Goal: Obtain resource: Download file/media

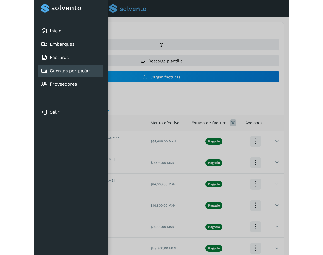
scroll to position [1, 0]
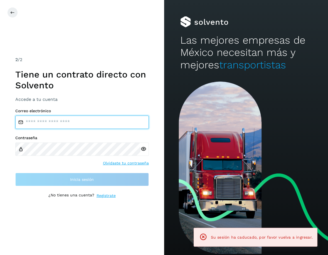
type input "**********"
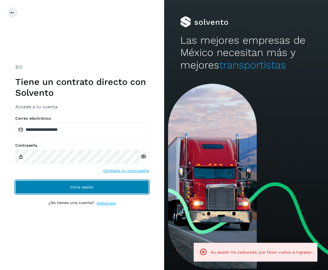
click at [131, 186] on button "Inicia sesión" at bounding box center [81, 186] width 133 height 13
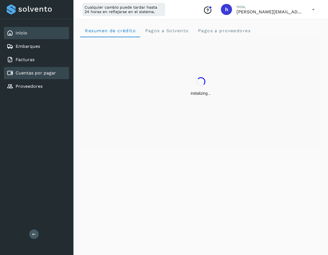
click at [54, 72] on link "Cuentas por pagar" at bounding box center [36, 72] width 40 height 5
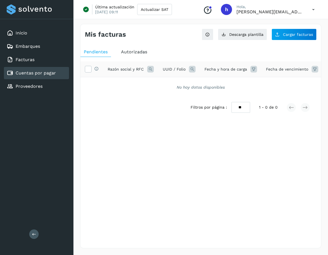
click at [130, 51] on span "Autorizadas" at bounding box center [134, 51] width 26 height 5
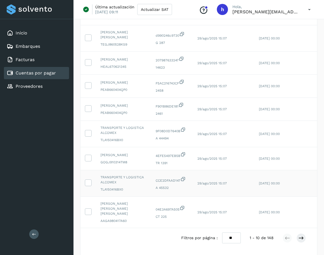
scroll to position [124, 0]
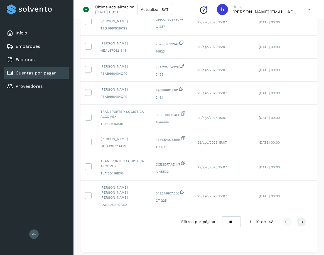
drag, startPoint x: 238, startPoint y: 219, endPoint x: 227, endPoint y: 219, distance: 10.8
click at [227, 219] on select "** ** **" at bounding box center [231, 222] width 19 height 11
select select "**"
click at [226, 217] on select "** ** **" at bounding box center [231, 222] width 19 height 11
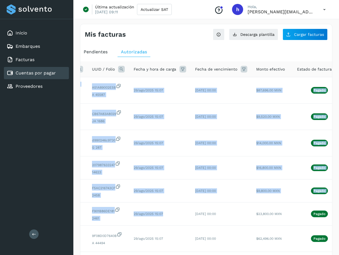
scroll to position [0, 104]
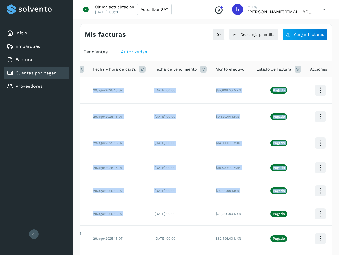
drag, startPoint x: 288, startPoint y: 201, endPoint x: 343, endPoint y: 200, distance: 54.5
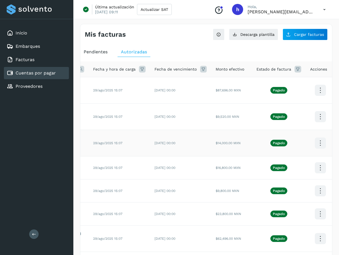
click at [162, 148] on td "[DATE] 00:00" at bounding box center [180, 143] width 61 height 26
drag, startPoint x: 178, startPoint y: 148, endPoint x: 419, endPoint y: 142, distance: 241.4
click at [242, 159] on td "$16,800.00 MXN" at bounding box center [231, 168] width 41 height 23
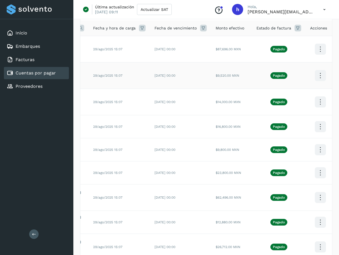
scroll to position [56, 0]
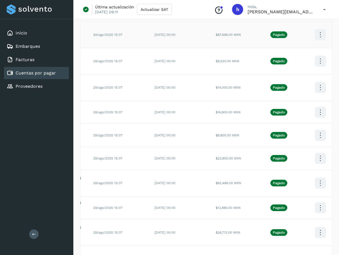
click at [319, 32] on icon at bounding box center [320, 34] width 13 height 13
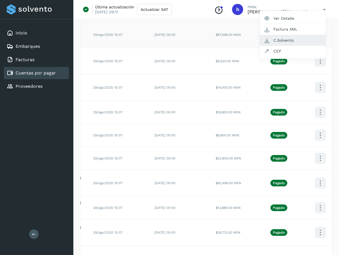
click at [292, 41] on button "C.Solvento" at bounding box center [293, 40] width 66 height 11
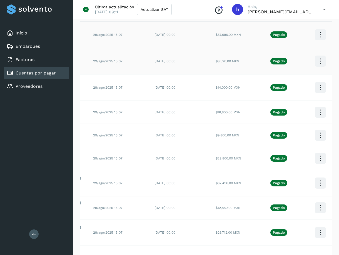
click at [318, 61] on icon at bounding box center [320, 61] width 13 height 13
click at [283, 66] on button "C.Solvento" at bounding box center [293, 66] width 66 height 11
click at [318, 85] on icon at bounding box center [320, 87] width 13 height 13
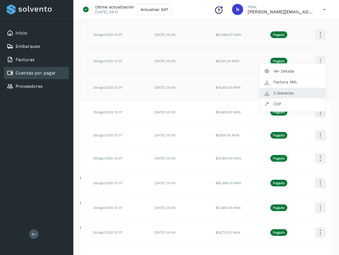
click at [298, 95] on button "C.Solvento" at bounding box center [293, 93] width 66 height 11
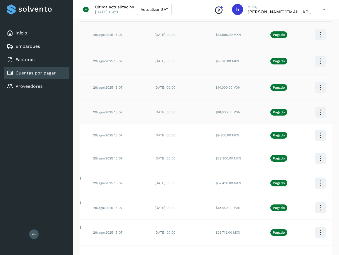
click at [318, 112] on icon at bounding box center [320, 112] width 13 height 13
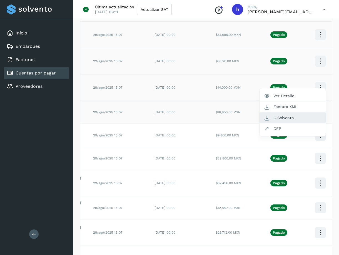
click at [293, 117] on button "C.Solvento" at bounding box center [293, 118] width 66 height 11
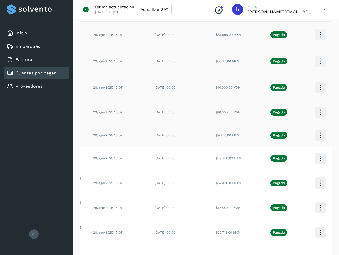
click at [314, 135] on icon at bounding box center [320, 135] width 13 height 13
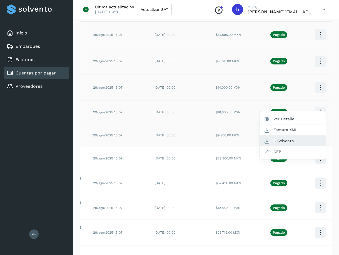
click at [290, 141] on button "C.Solvento" at bounding box center [293, 141] width 66 height 11
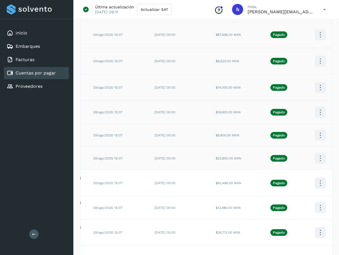
click at [318, 157] on icon at bounding box center [320, 158] width 13 height 13
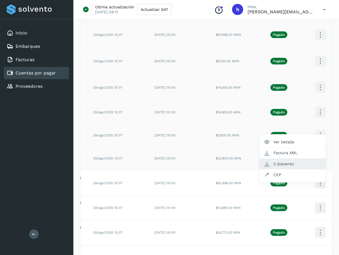
click at [291, 164] on button "C.Solvento" at bounding box center [293, 164] width 66 height 11
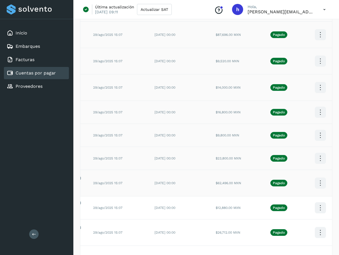
click at [317, 187] on icon at bounding box center [320, 183] width 13 height 13
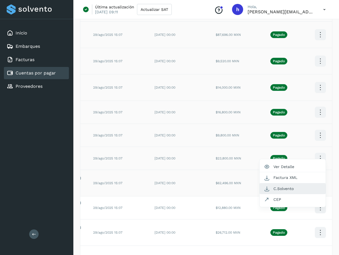
click at [297, 189] on button "C.Solvento" at bounding box center [293, 189] width 66 height 11
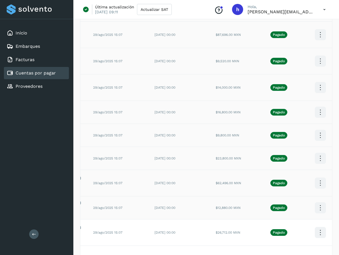
click at [316, 209] on icon at bounding box center [320, 208] width 13 height 13
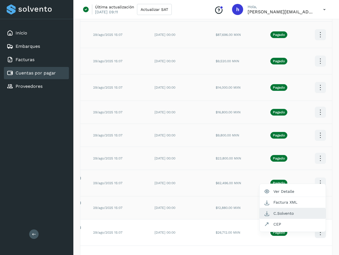
click at [289, 214] on button "C.Solvento" at bounding box center [293, 213] width 66 height 11
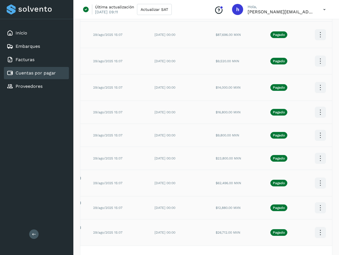
click at [318, 234] on icon at bounding box center [320, 232] width 13 height 13
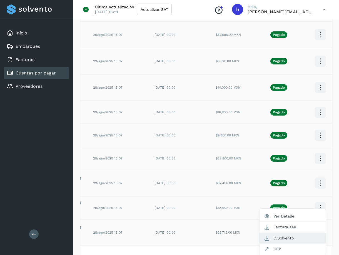
click at [284, 237] on button "C.Solvento" at bounding box center [293, 238] width 66 height 11
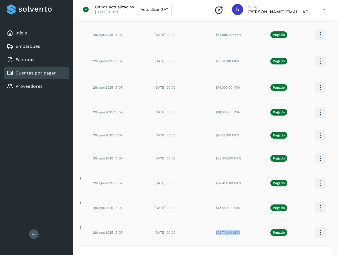
drag, startPoint x: 213, startPoint y: 234, endPoint x: 240, endPoint y: 234, distance: 27.0
click at [240, 234] on td "$26,712.00 MXN" at bounding box center [231, 233] width 41 height 26
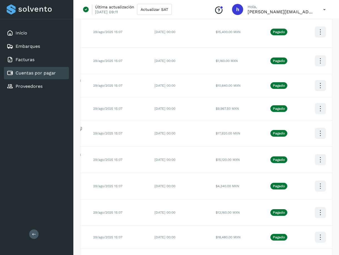
scroll to position [289, 0]
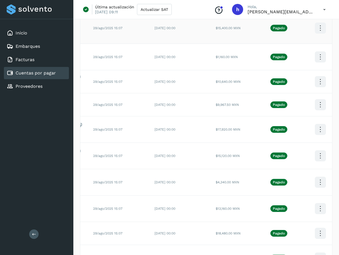
click at [318, 26] on icon at bounding box center [320, 28] width 13 height 13
click at [296, 32] on button "C.Solvento" at bounding box center [293, 33] width 66 height 11
click at [316, 51] on icon at bounding box center [320, 57] width 13 height 13
click at [294, 58] on button "C.Solvento" at bounding box center [293, 62] width 66 height 11
click at [316, 77] on icon at bounding box center [320, 81] width 13 height 13
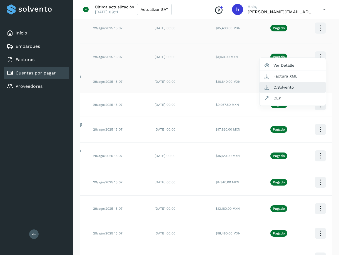
click at [286, 82] on button "C.Solvento" at bounding box center [293, 87] width 66 height 11
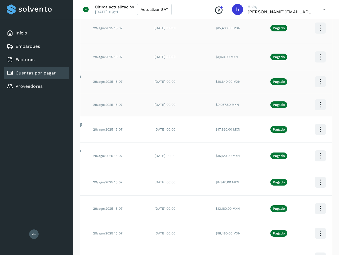
click at [315, 99] on icon at bounding box center [320, 104] width 13 height 13
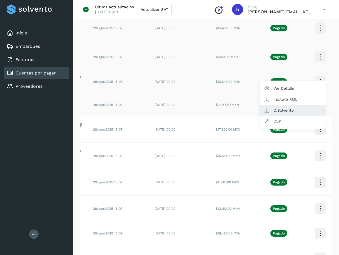
click at [295, 106] on button "C.Solvento" at bounding box center [293, 110] width 66 height 11
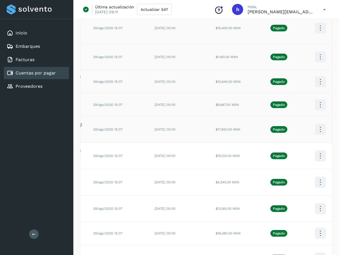
click at [316, 124] on icon at bounding box center [320, 129] width 13 height 13
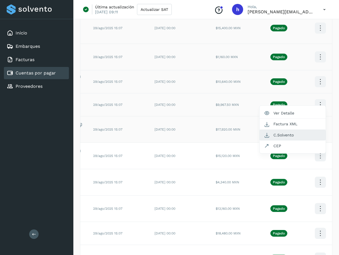
click at [287, 130] on button "C.Solvento" at bounding box center [293, 135] width 66 height 11
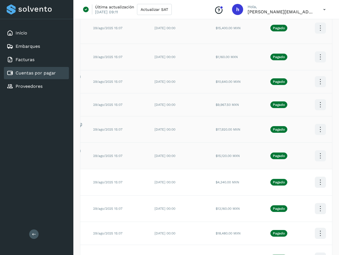
click at [315, 150] on icon at bounding box center [320, 156] width 13 height 13
click at [290, 156] on button "C.Solvento" at bounding box center [293, 161] width 66 height 11
click at [316, 176] on icon at bounding box center [320, 182] width 13 height 13
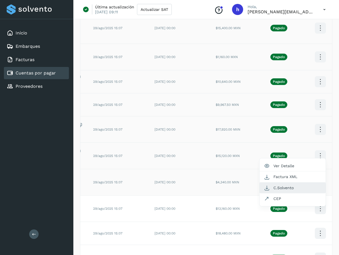
click at [297, 183] on button "C.Solvento" at bounding box center [293, 188] width 66 height 11
click at [315, 203] on icon at bounding box center [320, 208] width 13 height 13
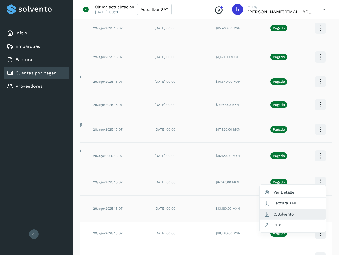
click at [296, 209] on button "C.Solvento" at bounding box center [293, 214] width 66 height 11
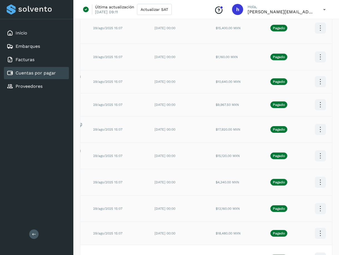
click at [318, 231] on icon at bounding box center [320, 233] width 13 height 13
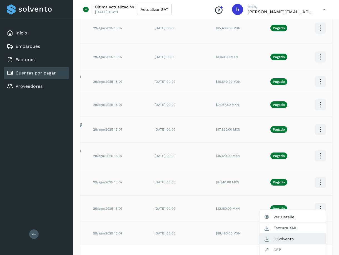
click at [293, 236] on button "C.Solvento" at bounding box center [293, 239] width 66 height 11
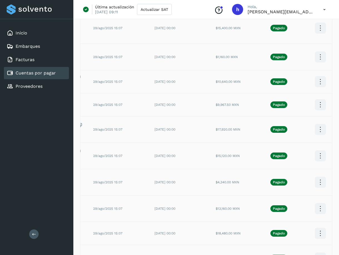
click at [317, 252] on icon at bounding box center [320, 258] width 13 height 13
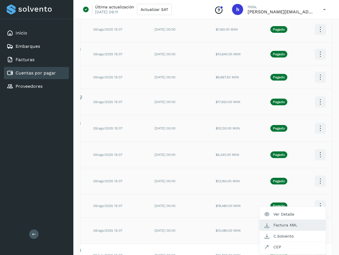
scroll to position [317, 0]
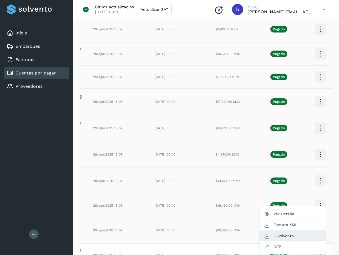
click at [294, 232] on button "C.Solvento" at bounding box center [293, 236] width 66 height 11
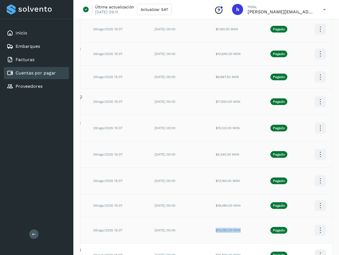
drag, startPoint x: 212, startPoint y: 226, endPoint x: 240, endPoint y: 227, distance: 27.8
click at [240, 227] on td "$10,080.00 MXN" at bounding box center [231, 230] width 41 height 26
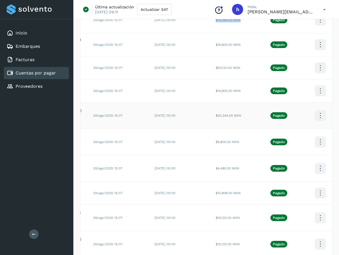
scroll to position [539, 0]
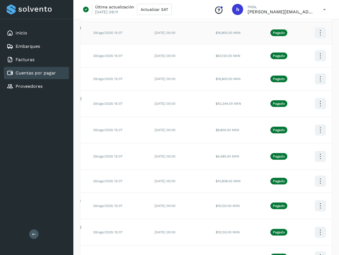
click at [317, 26] on icon at bounding box center [320, 32] width 13 height 13
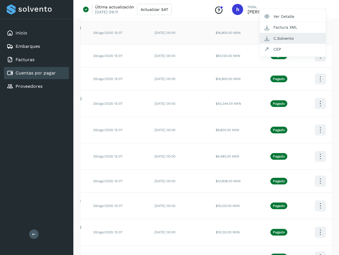
click at [280, 34] on button "C.Solvento" at bounding box center [293, 38] width 66 height 11
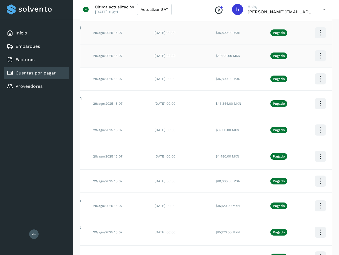
click at [314, 49] on icon at bounding box center [320, 55] width 13 height 13
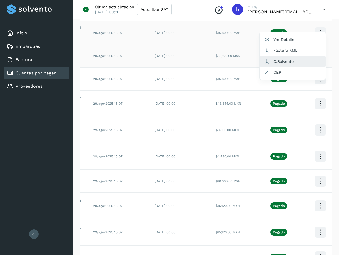
click at [303, 56] on button "C.Solvento" at bounding box center [293, 61] width 66 height 11
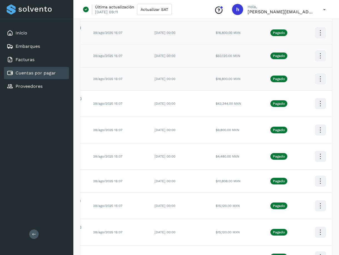
click at [317, 73] on icon at bounding box center [320, 79] width 13 height 13
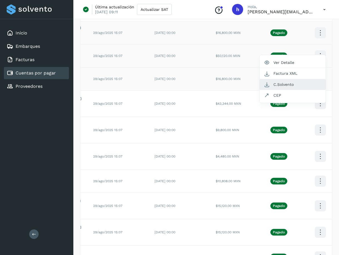
click at [291, 81] on button "C.Solvento" at bounding box center [293, 84] width 66 height 11
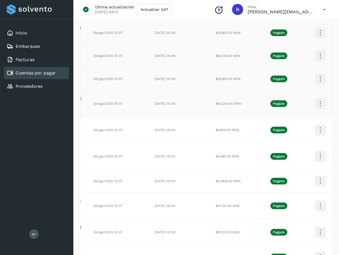
click at [316, 97] on icon at bounding box center [320, 103] width 13 height 13
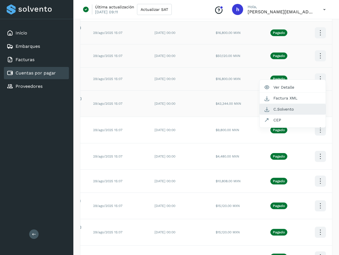
click at [295, 106] on button "C.Solvento" at bounding box center [293, 109] width 66 height 11
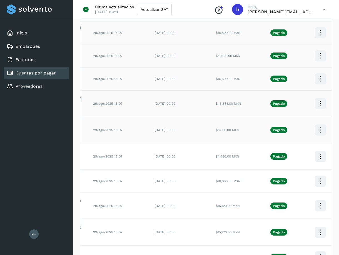
click at [319, 127] on icon at bounding box center [320, 130] width 13 height 13
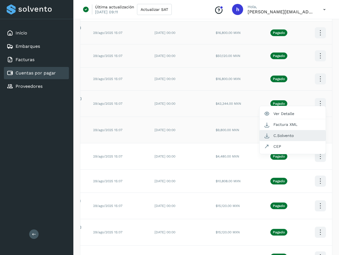
click at [298, 133] on button "C.Solvento" at bounding box center [293, 135] width 66 height 11
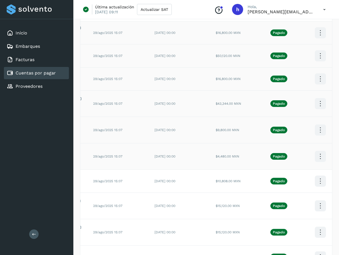
click at [316, 150] on icon at bounding box center [320, 156] width 13 height 13
click at [287, 157] on button "C.Solvento" at bounding box center [293, 162] width 66 height 11
click at [315, 175] on icon at bounding box center [320, 181] width 13 height 13
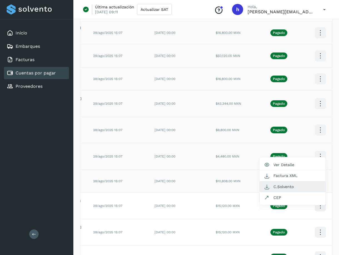
click at [300, 182] on button "C.Solvento" at bounding box center [293, 187] width 66 height 11
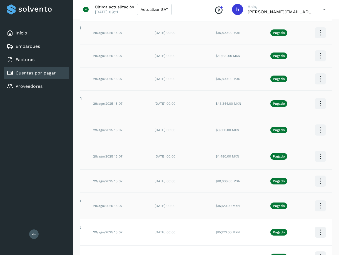
click at [318, 200] on icon at bounding box center [320, 206] width 13 height 13
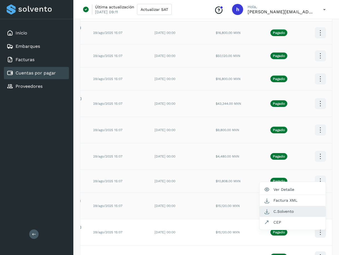
click at [282, 206] on button "C.Solvento" at bounding box center [293, 211] width 66 height 11
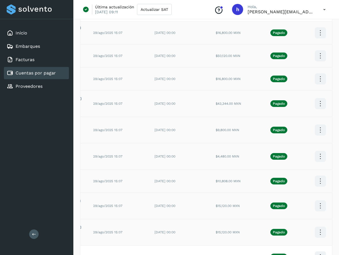
click at [317, 226] on icon at bounding box center [320, 232] width 13 height 13
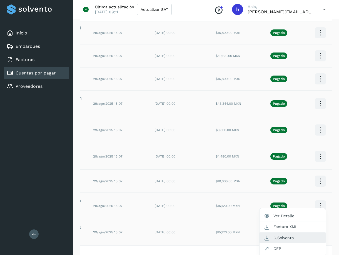
click at [285, 233] on button "C.Solvento" at bounding box center [293, 238] width 66 height 11
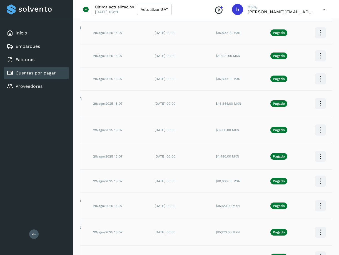
click at [315, 251] on icon at bounding box center [320, 257] width 13 height 13
drag, startPoint x: 213, startPoint y: 247, endPoint x: 240, endPoint y: 250, distance: 26.9
click at [240, 250] on td "$12,880.00 MXN" at bounding box center [231, 257] width 41 height 23
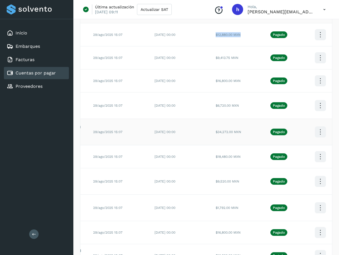
scroll to position [790, 0]
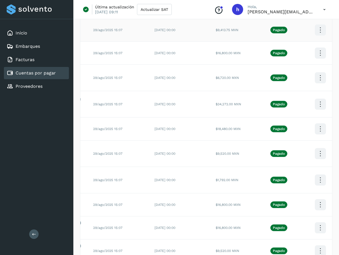
click at [317, 24] on icon at bounding box center [320, 30] width 13 height 13
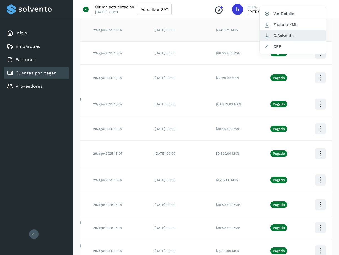
click at [283, 30] on button "C.Solvento" at bounding box center [293, 35] width 66 height 11
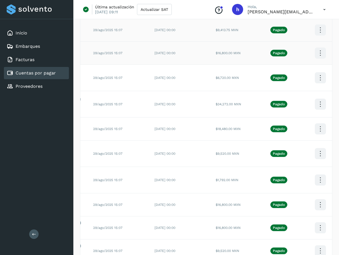
click at [314, 47] on icon at bounding box center [320, 53] width 13 height 13
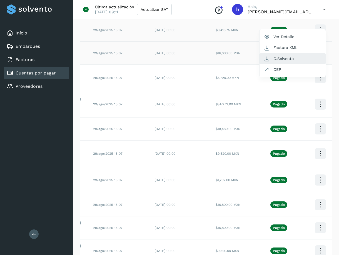
click at [312, 53] on button "C.Solvento" at bounding box center [293, 58] width 66 height 11
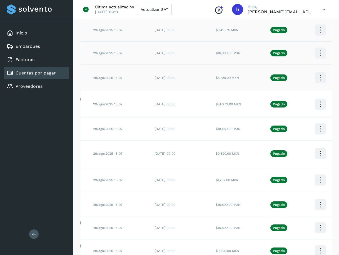
click at [318, 71] on icon at bounding box center [320, 77] width 13 height 13
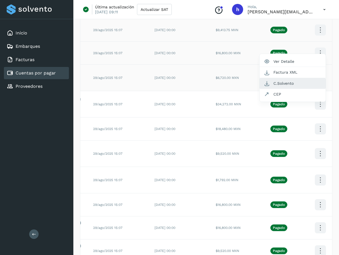
click at [288, 78] on button "C.Solvento" at bounding box center [293, 83] width 66 height 11
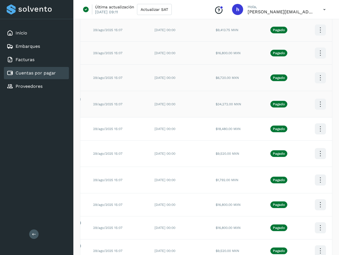
click at [316, 98] on icon at bounding box center [320, 104] width 13 height 13
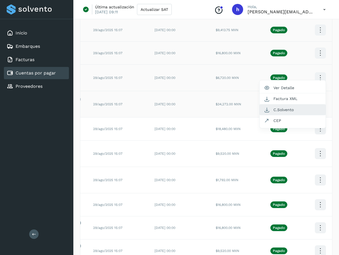
click at [294, 105] on button "C.Solvento" at bounding box center [293, 110] width 66 height 11
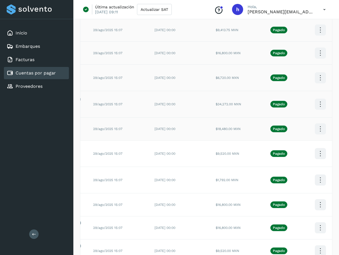
click at [314, 123] on icon at bounding box center [320, 129] width 13 height 13
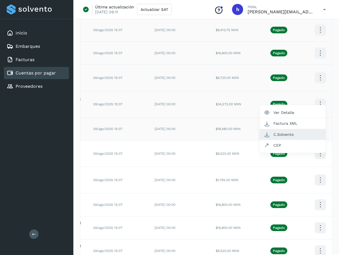
click at [289, 129] on button "C.Solvento" at bounding box center [293, 134] width 66 height 11
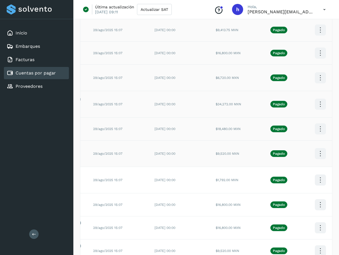
click at [316, 147] on icon at bounding box center [320, 153] width 13 height 13
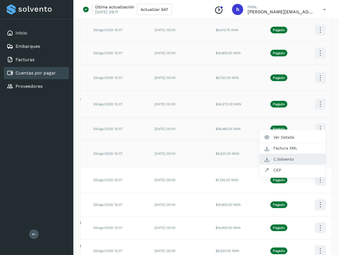
click at [286, 154] on button "C.Solvento" at bounding box center [293, 159] width 66 height 11
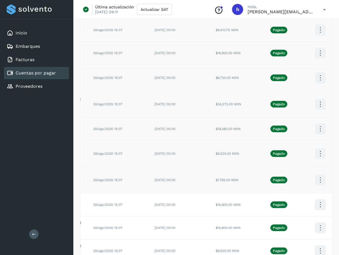
click at [315, 174] on icon at bounding box center [320, 180] width 13 height 13
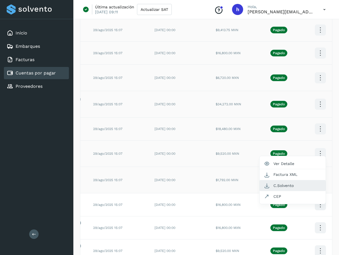
click at [289, 180] on button "C.Solvento" at bounding box center [293, 185] width 66 height 11
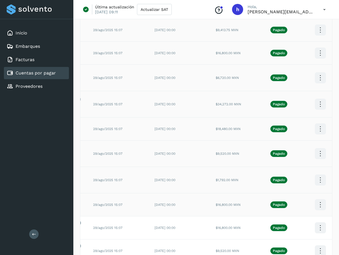
click at [316, 199] on icon at bounding box center [320, 205] width 13 height 13
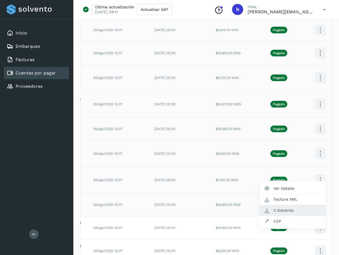
click at [293, 205] on button "C.Solvento" at bounding box center [293, 210] width 66 height 11
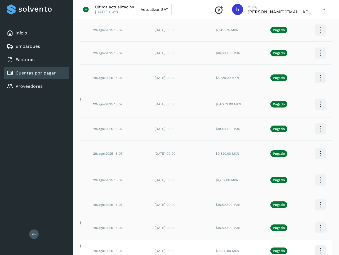
click at [317, 222] on icon at bounding box center [320, 228] width 13 height 13
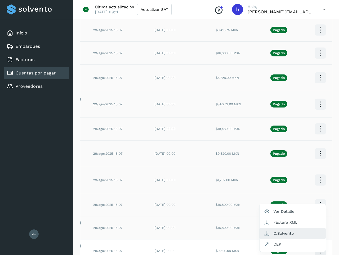
click at [283, 228] on button "C.Solvento" at bounding box center [293, 233] width 66 height 11
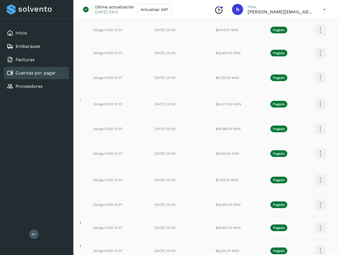
click at [315, 245] on icon at bounding box center [320, 251] width 13 height 13
click at [290, 251] on button "C.Solvento" at bounding box center [293, 256] width 66 height 11
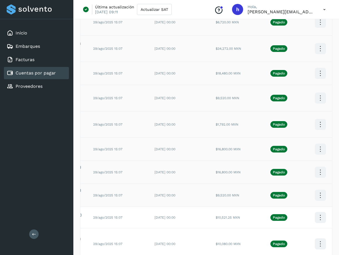
scroll to position [818, 0]
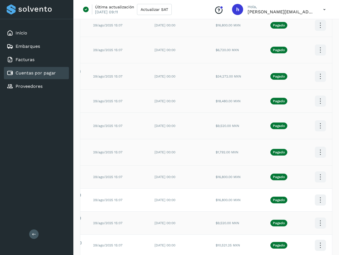
click at [31, 236] on button at bounding box center [33, 234] width 9 height 9
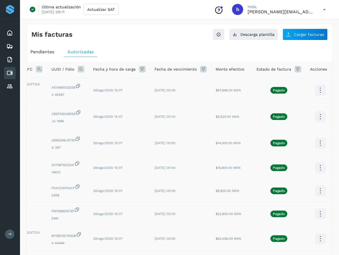
scroll to position [28, 0]
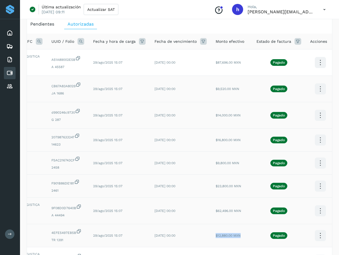
drag, startPoint x: 219, startPoint y: 236, endPoint x: 246, endPoint y: 236, distance: 27.0
click at [246, 236] on td "$12,880.00 MXN" at bounding box center [231, 235] width 41 height 23
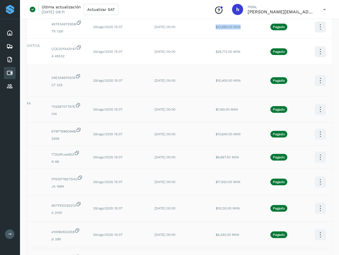
scroll to position [250, 0]
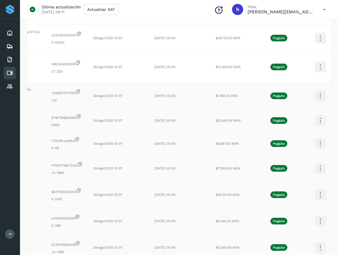
drag, startPoint x: 207, startPoint y: 243, endPoint x: 244, endPoint y: 244, distance: 36.7
click at [244, 244] on tr "[PERSON_NAME] [PERSON_NAME] HERJ941031DH1 527475682AA8 JA 1685 29/ago/2025 15:0…" at bounding box center [155, 248] width 359 height 26
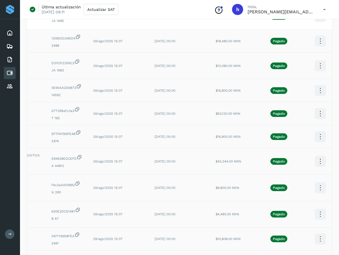
scroll to position [473, 0]
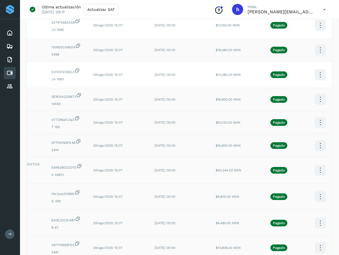
drag, startPoint x: 204, startPoint y: 244, endPoint x: 243, endPoint y: 242, distance: 39.0
click at [243, 242] on tr "[PERSON_NAME] PEAB660404QP0 047176958FEA 2491 29/ago/2025 15:07 [DATE] 00:00 $1…" at bounding box center [155, 248] width 359 height 23
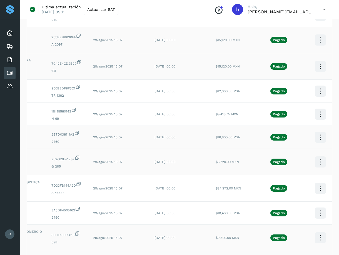
scroll to position [723, 0]
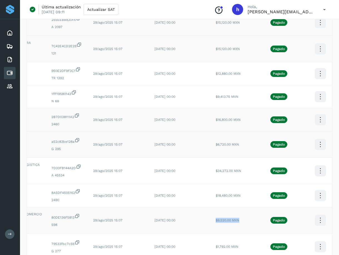
drag, startPoint x: 212, startPoint y: 212, endPoint x: 243, endPoint y: 212, distance: 31.1
click at [243, 212] on td "$9,520.00 MXN" at bounding box center [231, 220] width 41 height 26
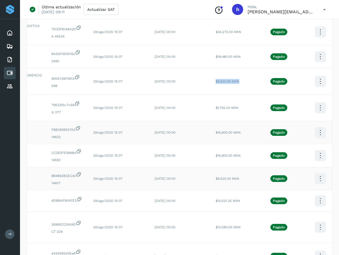
scroll to position [918, 0]
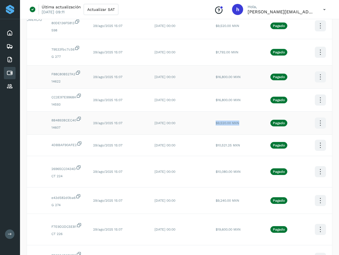
drag, startPoint x: 209, startPoint y: 114, endPoint x: 241, endPoint y: 114, distance: 31.7
click at [241, 114] on td "$9,520.00 MXN" at bounding box center [231, 123] width 41 height 23
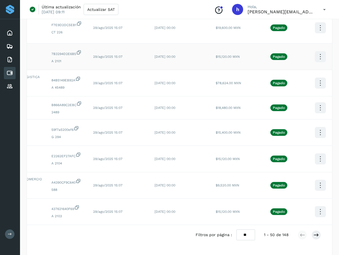
scroll to position [1123, 0]
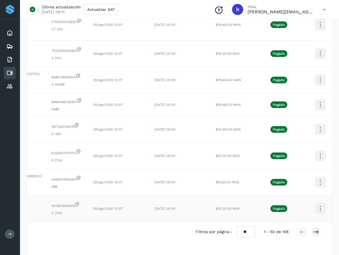
click at [320, 202] on icon at bounding box center [320, 208] width 13 height 13
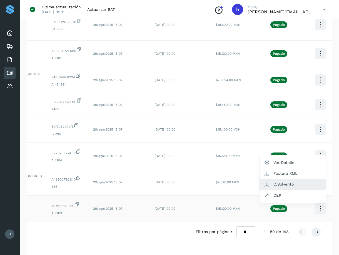
click at [290, 179] on button "C.Solvento" at bounding box center [293, 184] width 66 height 11
click at [319, 176] on icon at bounding box center [320, 182] width 13 height 13
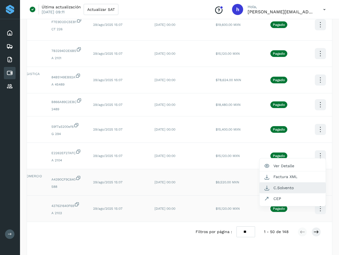
click at [284, 183] on button "C.Solvento" at bounding box center [293, 188] width 66 height 11
click at [318, 150] on icon at bounding box center [320, 156] width 13 height 13
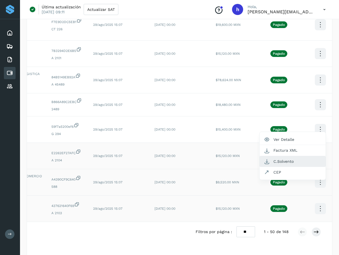
click at [287, 156] on button "C.Solvento" at bounding box center [293, 161] width 66 height 11
click at [315, 123] on icon at bounding box center [320, 129] width 13 height 13
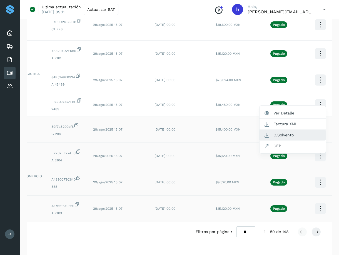
click at [279, 130] on button "C.Solvento" at bounding box center [293, 135] width 66 height 11
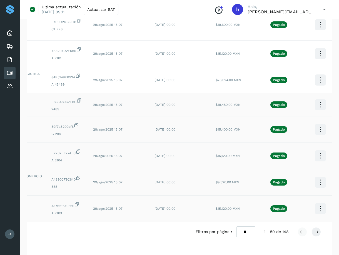
click at [317, 98] on icon at bounding box center [320, 104] width 13 height 13
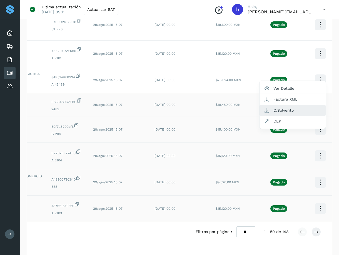
click at [283, 105] on button "C.Solvento" at bounding box center [293, 110] width 66 height 11
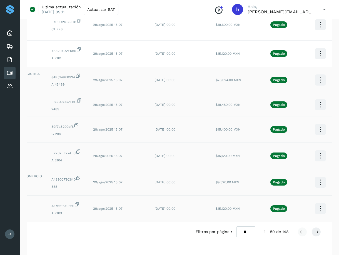
click at [316, 74] on icon at bounding box center [320, 80] width 13 height 13
click at [281, 80] on button "C.Solvento" at bounding box center [293, 85] width 66 height 11
click at [316, 47] on icon at bounding box center [320, 53] width 13 height 13
click at [281, 54] on button "C.Solvento" at bounding box center [293, 59] width 66 height 11
drag, startPoint x: 211, startPoint y: 36, endPoint x: 243, endPoint y: 37, distance: 31.7
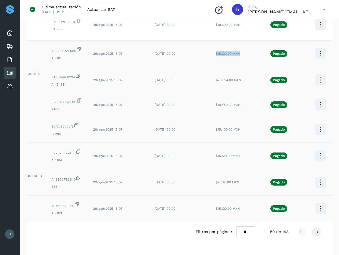
click at [243, 41] on td "$15,120.00 MXN" at bounding box center [231, 54] width 41 height 26
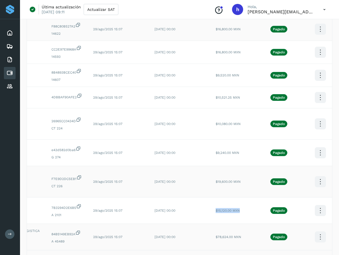
scroll to position [956, 0]
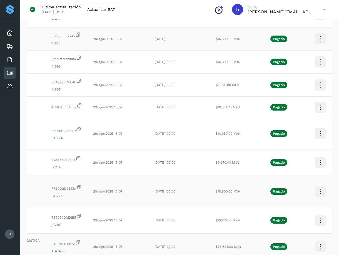
click at [318, 185] on icon at bounding box center [320, 191] width 13 height 13
click at [288, 192] on button "C.Solvento" at bounding box center [293, 197] width 66 height 11
click at [316, 156] on icon at bounding box center [320, 162] width 13 height 13
click at [292, 163] on button "C.Solvento" at bounding box center [293, 168] width 66 height 11
click at [316, 127] on icon at bounding box center [320, 133] width 13 height 13
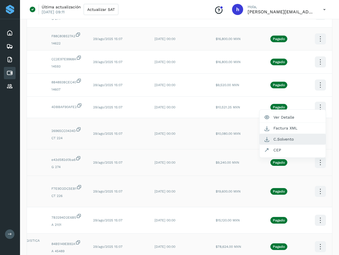
click at [292, 134] on button "C.Solvento" at bounding box center [293, 139] width 66 height 11
click at [318, 101] on icon at bounding box center [320, 107] width 13 height 13
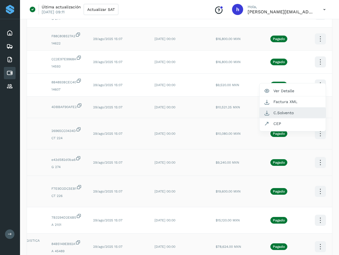
click at [296, 108] on button "C.Solvento" at bounding box center [293, 113] width 66 height 11
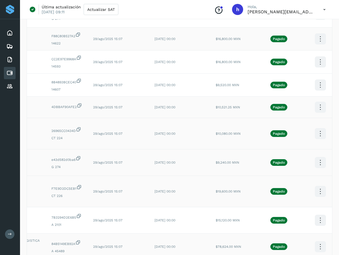
click at [317, 79] on icon at bounding box center [320, 85] width 13 height 13
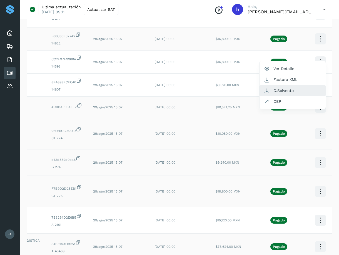
click at [293, 85] on button "C.Solvento" at bounding box center [293, 90] width 66 height 11
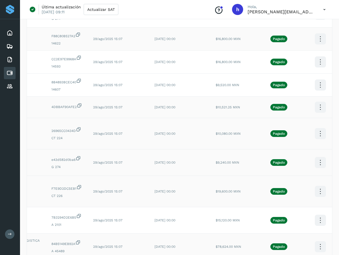
click at [319, 56] on icon at bounding box center [320, 62] width 13 height 13
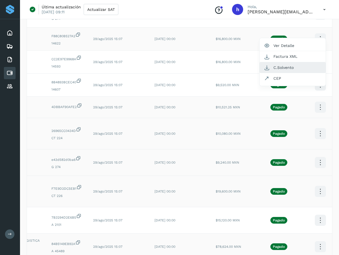
click at [298, 62] on button "C.Solvento" at bounding box center [293, 67] width 66 height 11
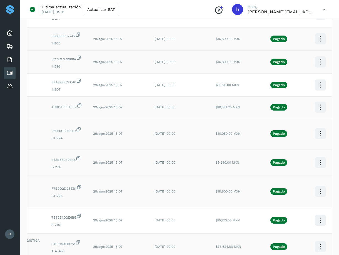
drag, startPoint x: 204, startPoint y: 55, endPoint x: 242, endPoint y: 55, distance: 38.7
click at [242, 55] on tr "[PERSON_NAME] HEAL670621345 CC2E97E9968A 14593 29/ago/2025 15:07 [DATE] 00:00 $…" at bounding box center [155, 62] width 359 height 23
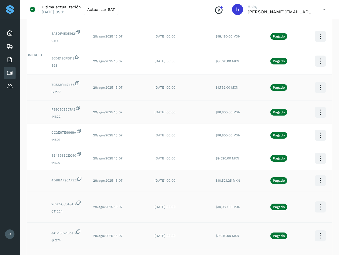
scroll to position [872, 0]
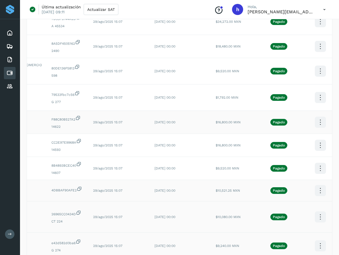
click at [317, 116] on icon at bounding box center [320, 122] width 13 height 13
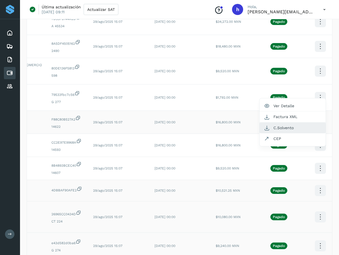
click at [280, 123] on button "C.Solvento" at bounding box center [293, 128] width 66 height 11
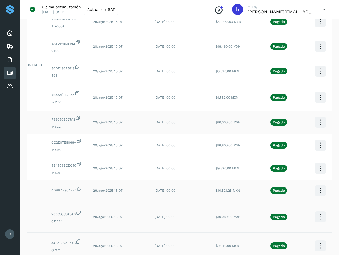
click at [320, 91] on icon at bounding box center [320, 97] width 13 height 13
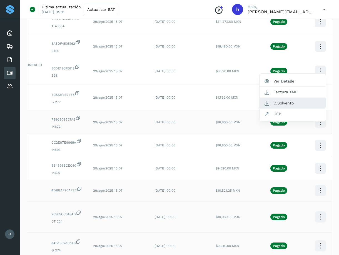
click at [272, 98] on button "C.Solvento" at bounding box center [293, 103] width 66 height 11
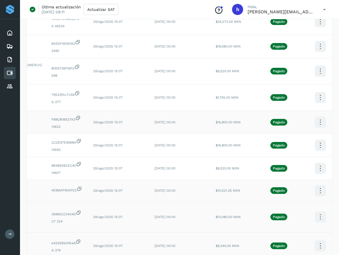
click at [317, 65] on icon at bounding box center [320, 71] width 13 height 13
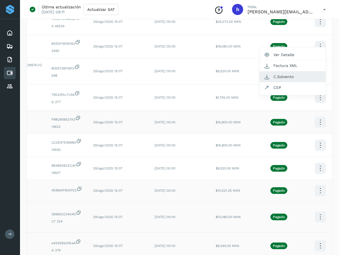
click at [279, 71] on button "C.Solvento" at bounding box center [293, 76] width 66 height 11
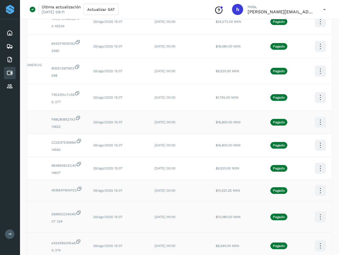
click at [317, 40] on icon at bounding box center [320, 46] width 13 height 13
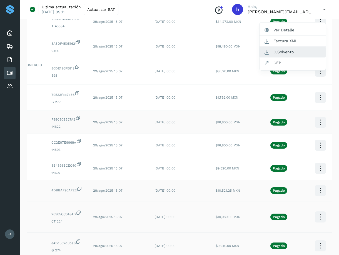
click at [283, 47] on button "C.Solvento" at bounding box center [293, 52] width 66 height 11
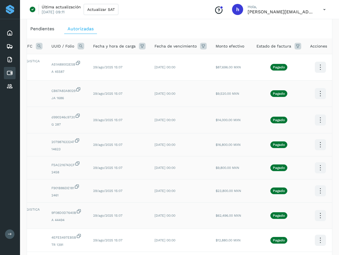
scroll to position [0, 0]
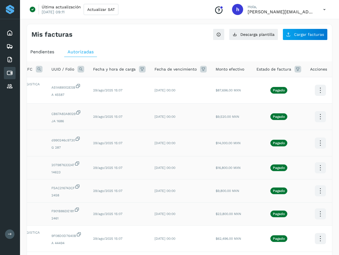
click at [318, 91] on icon at bounding box center [320, 90] width 13 height 13
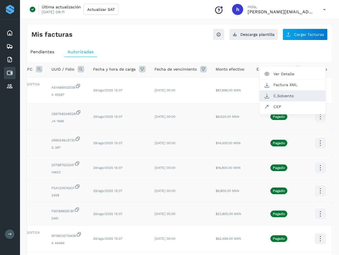
click at [292, 96] on button "C.Solvento" at bounding box center [293, 96] width 66 height 11
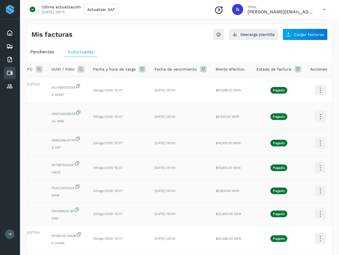
click at [317, 115] on icon at bounding box center [320, 116] width 13 height 13
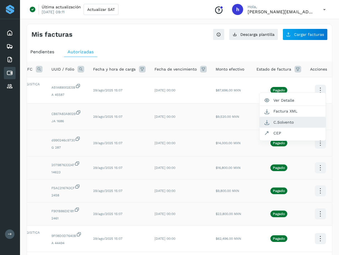
click at [299, 121] on button "C.Solvento" at bounding box center [293, 122] width 66 height 11
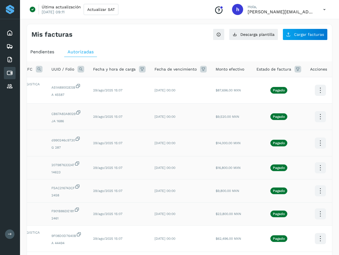
click at [316, 142] on icon at bounding box center [320, 143] width 13 height 13
click at [290, 147] on button "C.Solvento" at bounding box center [293, 148] width 66 height 11
click at [315, 165] on icon at bounding box center [320, 168] width 13 height 13
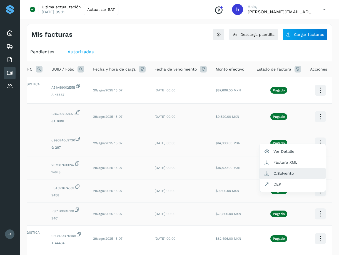
click at [292, 172] on button "C.Solvento" at bounding box center [293, 173] width 66 height 11
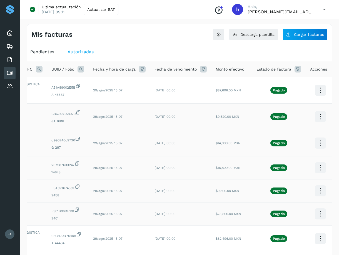
click at [318, 189] on icon at bounding box center [320, 191] width 13 height 13
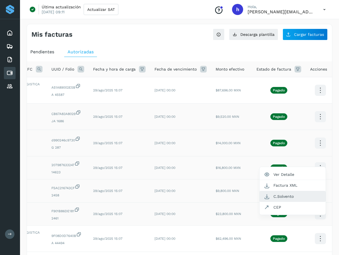
click at [289, 195] on button "C.Solvento" at bounding box center [293, 196] width 66 height 11
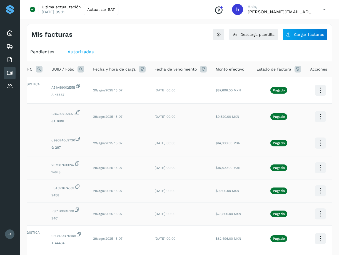
click at [315, 215] on icon at bounding box center [320, 214] width 13 height 13
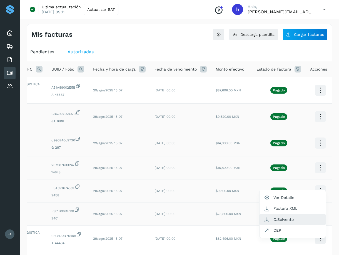
click at [286, 220] on button "C.Solvento" at bounding box center [293, 219] width 66 height 11
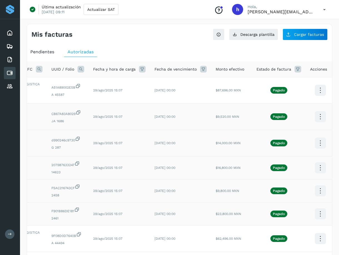
click at [320, 239] on icon at bounding box center [320, 238] width 13 height 13
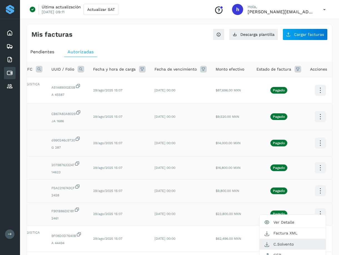
click at [283, 242] on button "C.Solvento" at bounding box center [293, 244] width 66 height 11
drag, startPoint x: 209, startPoint y: 238, endPoint x: 241, endPoint y: 238, distance: 31.7
click at [241, 238] on tr "TRANSPORTE Y LOGISTICA ALCOMEX TLA150416BX0 9F08D0D7640B A 44494 29/ago/2025 15…" at bounding box center [155, 239] width 359 height 26
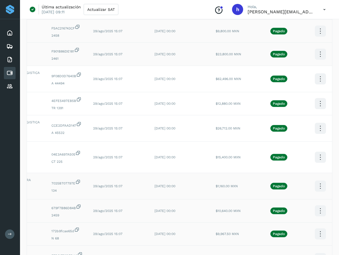
scroll to position [167, 0]
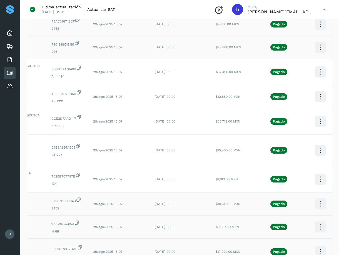
click at [318, 98] on icon at bounding box center [320, 96] width 13 height 13
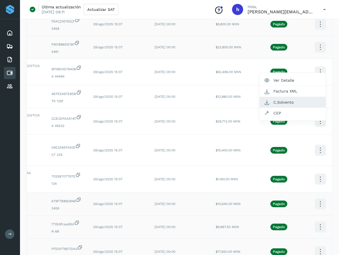
click at [284, 102] on button "C.Solvento" at bounding box center [293, 102] width 66 height 11
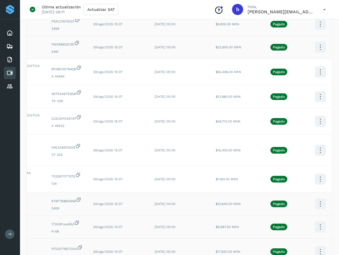
click at [319, 120] on icon at bounding box center [320, 121] width 13 height 13
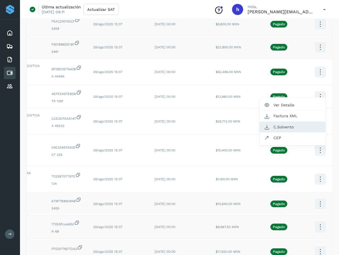
click at [291, 126] on button "C.Solvento" at bounding box center [293, 127] width 66 height 11
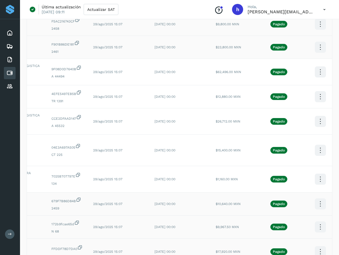
click at [318, 148] on icon at bounding box center [320, 150] width 13 height 13
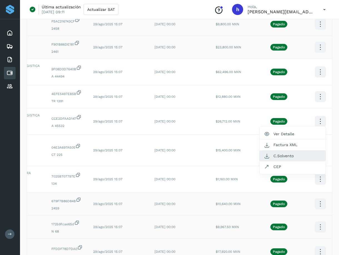
click at [283, 155] on button "C.Solvento" at bounding box center [293, 156] width 66 height 11
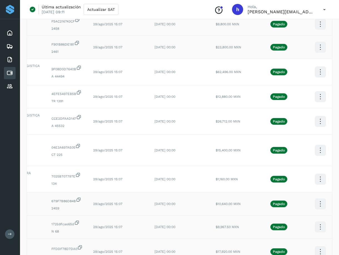
click at [319, 175] on icon at bounding box center [320, 179] width 13 height 13
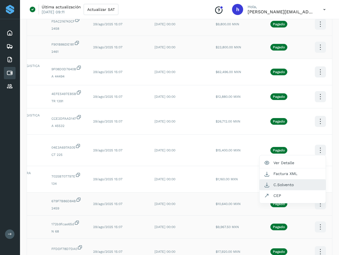
click at [287, 180] on button "C.Solvento" at bounding box center [293, 185] width 66 height 11
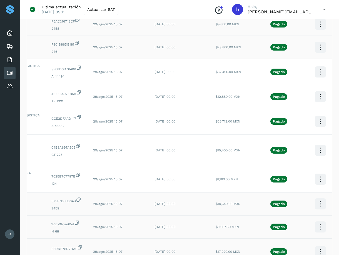
click at [318, 198] on icon at bounding box center [320, 204] width 13 height 13
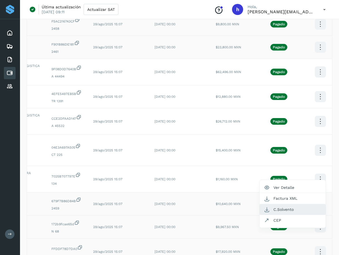
click at [283, 207] on button "C.Solvento" at bounding box center [293, 209] width 66 height 11
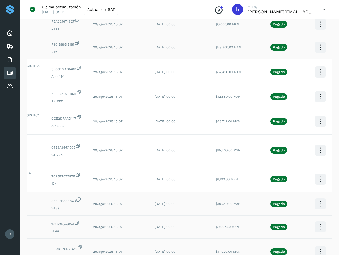
click at [315, 221] on icon at bounding box center [320, 227] width 13 height 13
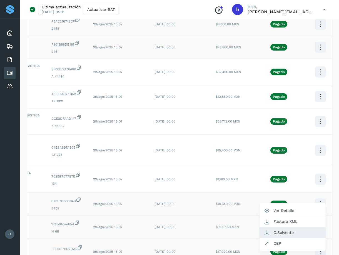
click at [290, 227] on button "C.Solvento" at bounding box center [293, 232] width 66 height 11
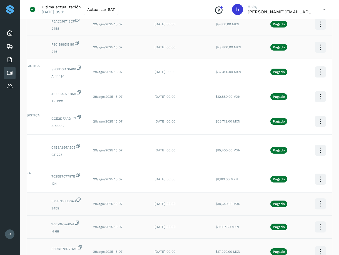
click at [316, 246] on icon at bounding box center [320, 252] width 13 height 13
click at [294, 252] on button "C.Solvento" at bounding box center [293, 257] width 66 height 11
drag, startPoint x: 211, startPoint y: 247, endPoint x: 241, endPoint y: 248, distance: 30.3
click at [241, 248] on td "$17,920.00 MXN" at bounding box center [231, 252] width 41 height 26
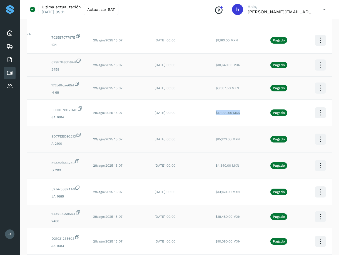
scroll to position [389, 0]
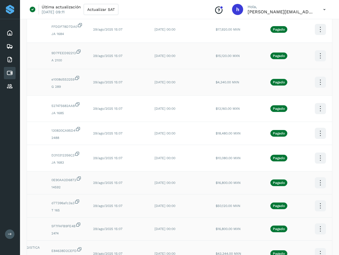
click at [318, 49] on icon at bounding box center [320, 55] width 13 height 13
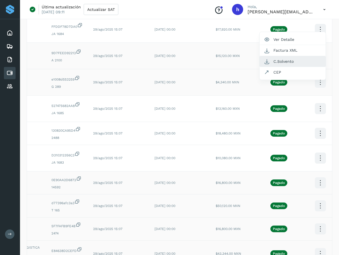
click at [283, 56] on button "C.Solvento" at bounding box center [293, 61] width 66 height 11
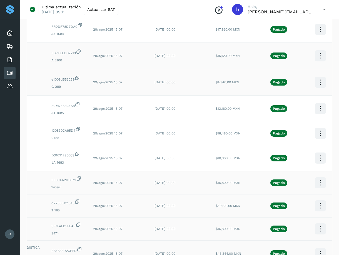
click at [316, 76] on icon at bounding box center [320, 82] width 13 height 13
click at [315, 84] on button "C.Solvento" at bounding box center [293, 88] width 66 height 11
click at [316, 102] on icon at bounding box center [320, 108] width 13 height 13
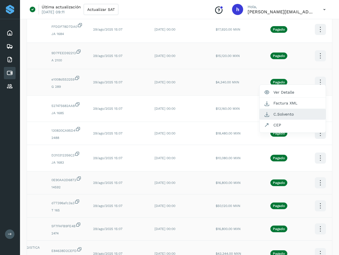
click at [295, 109] on button "C.Solvento" at bounding box center [293, 114] width 66 height 11
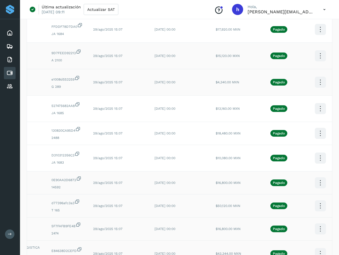
click at [316, 128] on icon at bounding box center [320, 133] width 13 height 13
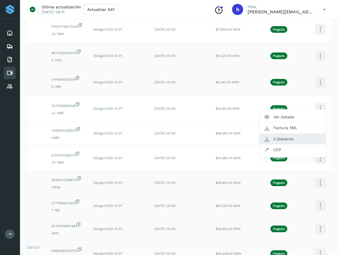
click at [284, 137] on button "C.Solvento" at bounding box center [293, 139] width 66 height 11
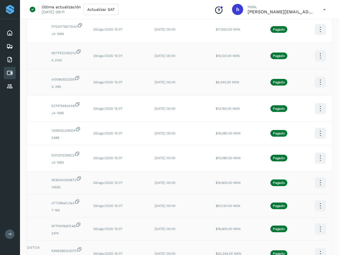
click at [319, 152] on icon at bounding box center [320, 158] width 13 height 13
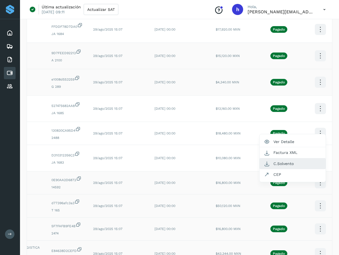
click at [289, 159] on button "C.Solvento" at bounding box center [293, 164] width 66 height 11
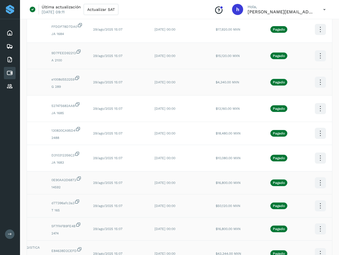
click at [316, 179] on icon at bounding box center [320, 183] width 13 height 13
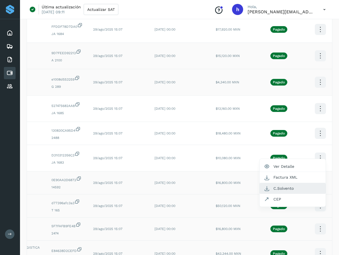
click at [278, 184] on button "C.Solvento" at bounding box center [293, 188] width 66 height 11
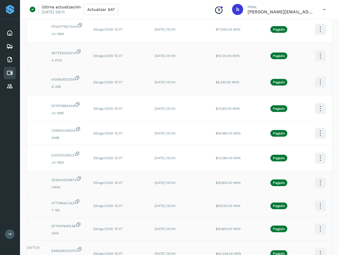
click at [315, 200] on icon at bounding box center [320, 206] width 13 height 13
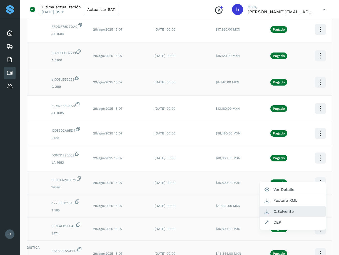
click at [291, 206] on button "C.Solvento" at bounding box center [293, 211] width 66 height 11
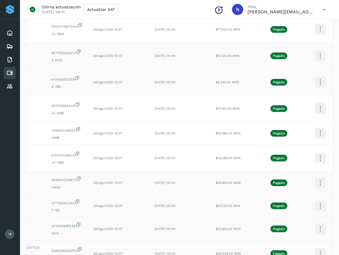
click at [317, 223] on icon at bounding box center [320, 229] width 13 height 13
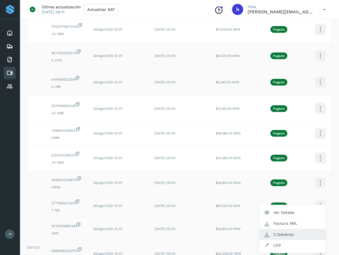
click at [285, 229] on button "C.Solvento" at bounding box center [293, 234] width 66 height 11
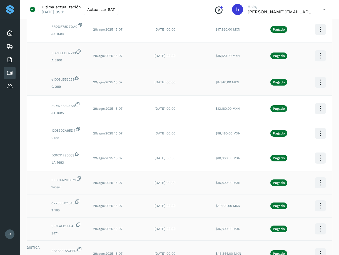
click at [318, 247] on icon at bounding box center [320, 253] width 13 height 13
click at [298, 254] on button "C.Solvento" at bounding box center [293, 259] width 66 height 11
drag, startPoint x: 214, startPoint y: 249, endPoint x: 246, endPoint y: 250, distance: 32.8
click at [246, 250] on td "$43,344.00 MXN" at bounding box center [231, 254] width 41 height 26
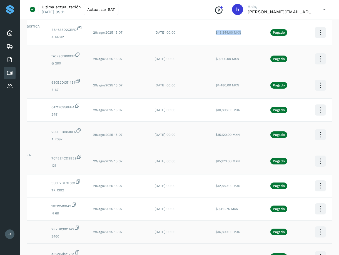
scroll to position [612, 0]
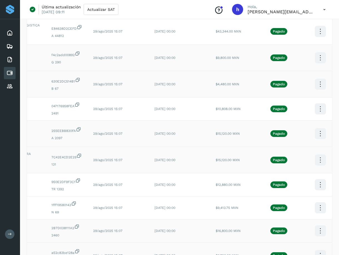
click at [317, 53] on icon at bounding box center [320, 57] width 13 height 13
click at [293, 59] on button "C.Solvento" at bounding box center [293, 63] width 66 height 11
click at [319, 78] on icon at bounding box center [320, 84] width 13 height 13
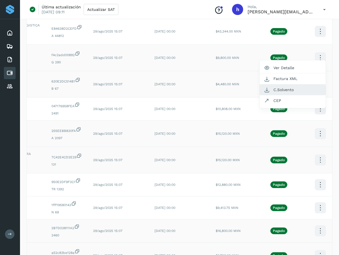
click at [299, 85] on button "C.Solvento" at bounding box center [293, 90] width 66 height 11
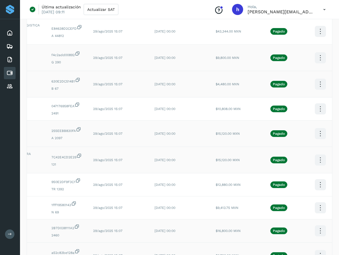
click at [316, 103] on icon at bounding box center [320, 109] width 13 height 13
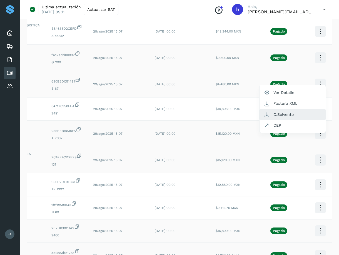
click at [296, 109] on button "C.Solvento" at bounding box center [293, 114] width 66 height 11
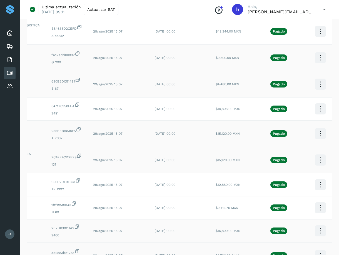
click at [316, 127] on icon at bounding box center [320, 133] width 13 height 13
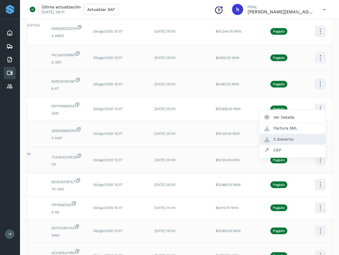
click at [298, 134] on button "C.Solvento" at bounding box center [293, 139] width 66 height 11
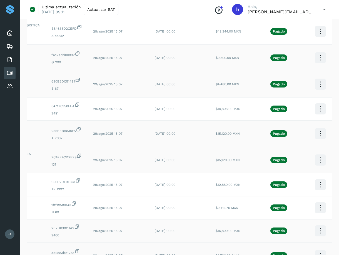
click at [319, 154] on icon at bounding box center [320, 160] width 13 height 13
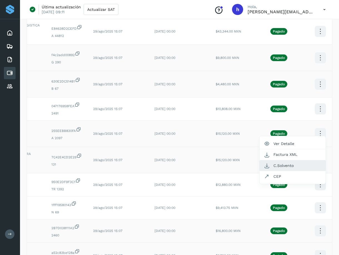
click at [291, 160] on button "C.Solvento" at bounding box center [293, 165] width 66 height 11
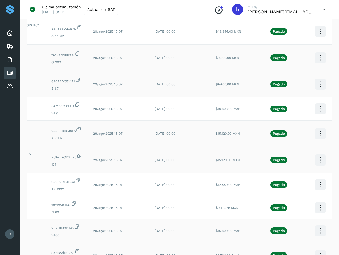
click at [315, 179] on icon at bounding box center [320, 185] width 13 height 13
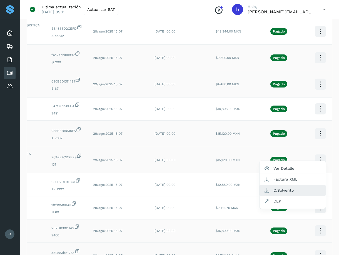
click at [292, 185] on button "C.Solvento" at bounding box center [293, 190] width 66 height 11
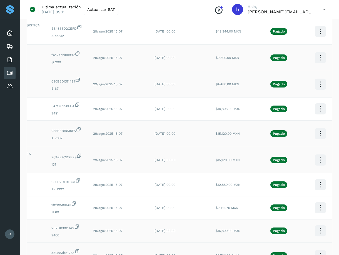
click at [315, 202] on icon at bounding box center [320, 208] width 13 height 13
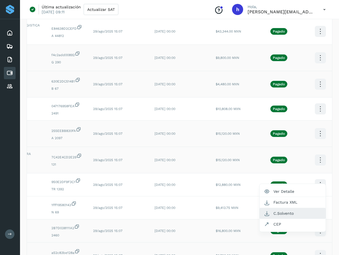
click at [294, 208] on button "C.Solvento" at bounding box center [293, 213] width 66 height 11
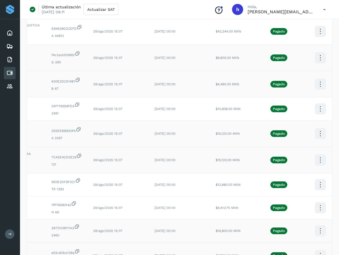
click at [317, 225] on icon at bounding box center [320, 231] width 13 height 13
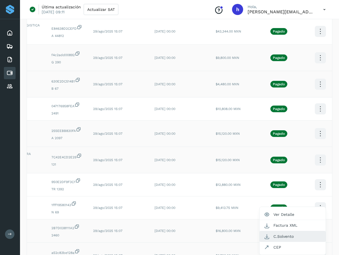
click at [290, 231] on button "C.Solvento" at bounding box center [293, 236] width 66 height 11
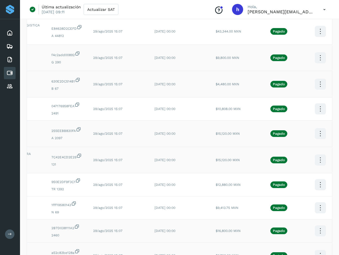
click at [315, 249] on icon at bounding box center [320, 255] width 13 height 13
drag, startPoint x: 217, startPoint y: 249, endPoint x: 243, endPoint y: 249, distance: 25.9
click at [243, 249] on td "$6,720.00 MXN" at bounding box center [231, 256] width 41 height 26
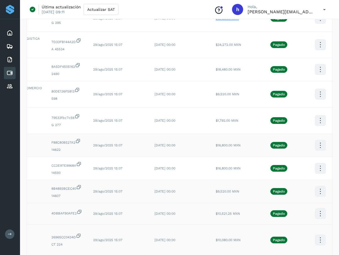
scroll to position [862, 0]
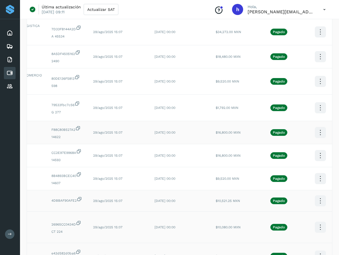
click at [318, 26] on icon at bounding box center [320, 32] width 13 height 13
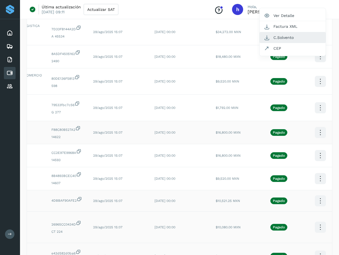
click at [279, 32] on button "C.Solvento" at bounding box center [293, 37] width 66 height 11
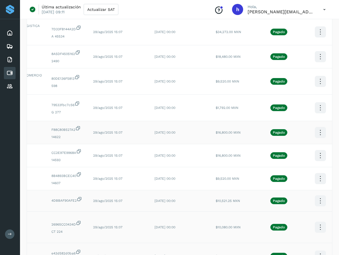
click at [314, 50] on icon at bounding box center [320, 56] width 13 height 13
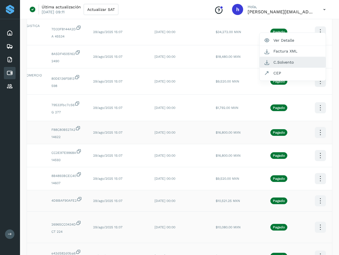
click at [294, 57] on button "C.Solvento" at bounding box center [293, 62] width 66 height 11
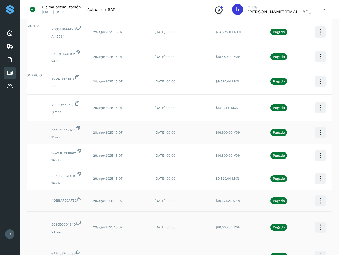
click at [317, 75] on icon at bounding box center [320, 81] width 13 height 13
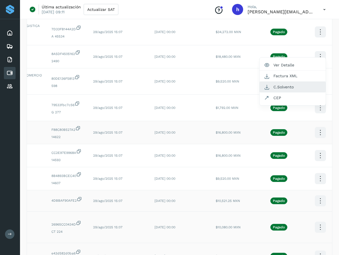
click at [283, 82] on button "C.Solvento" at bounding box center [293, 87] width 66 height 11
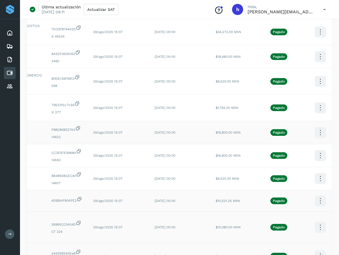
click at [316, 101] on icon at bounding box center [320, 107] width 13 height 13
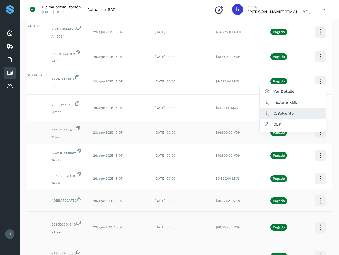
click at [284, 108] on button "C.Solvento" at bounding box center [293, 113] width 66 height 11
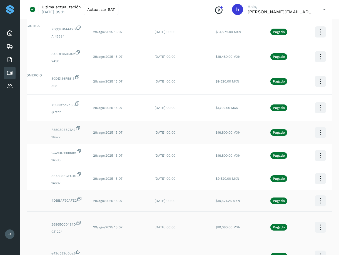
click at [315, 126] on icon at bounding box center [320, 132] width 13 height 13
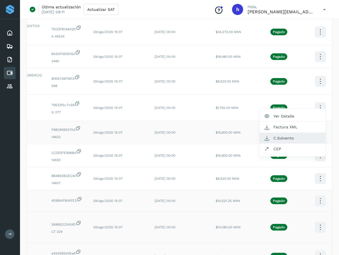
click at [291, 133] on button "C.Solvento" at bounding box center [293, 138] width 66 height 11
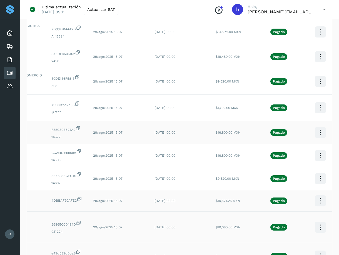
click at [319, 149] on icon at bounding box center [320, 155] width 13 height 13
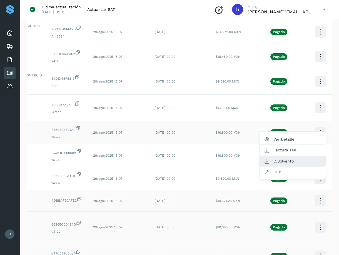
click at [285, 156] on button "C.Solvento" at bounding box center [293, 161] width 66 height 11
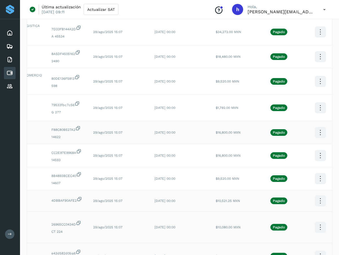
click at [317, 172] on icon at bounding box center [320, 178] width 13 height 13
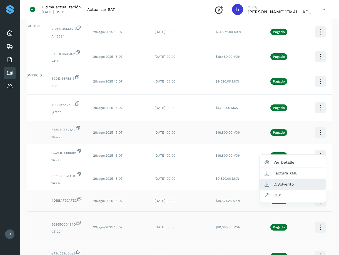
click at [288, 179] on button "C.Solvento" at bounding box center [293, 184] width 66 height 11
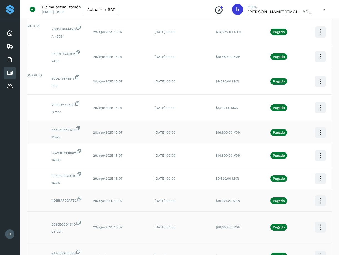
click at [315, 195] on icon at bounding box center [320, 201] width 13 height 13
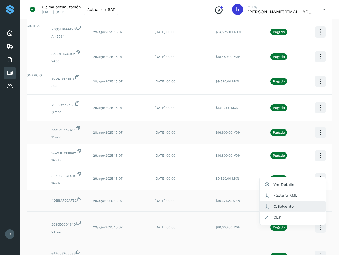
click at [296, 201] on button "C.Solvento" at bounding box center [293, 206] width 66 height 11
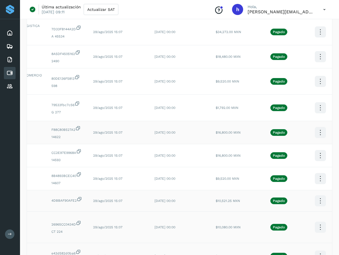
click at [320, 221] on icon at bounding box center [320, 227] width 13 height 13
click at [286, 228] on button "C.Solvento" at bounding box center [293, 233] width 66 height 11
click at [316, 250] on icon at bounding box center [320, 256] width 13 height 13
drag, startPoint x: 211, startPoint y: 242, endPoint x: 243, endPoint y: 244, distance: 32.4
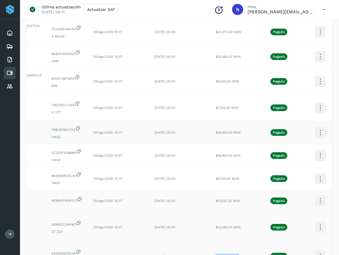
click at [243, 244] on td "$9,240.00 MXN" at bounding box center [231, 256] width 41 height 26
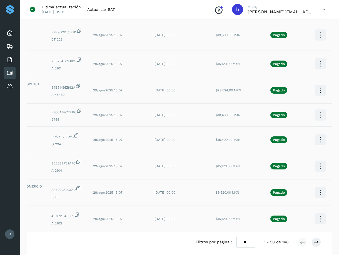
scroll to position [1084, 0]
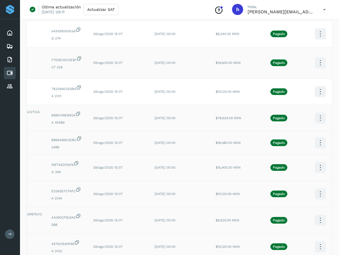
click at [318, 56] on icon at bounding box center [320, 62] width 13 height 13
click at [279, 63] on button "C.Solvento" at bounding box center [293, 68] width 66 height 11
click at [316, 85] on icon at bounding box center [320, 91] width 13 height 13
click at [291, 92] on button "C.Solvento" at bounding box center [293, 97] width 66 height 11
click at [317, 112] on icon at bounding box center [320, 118] width 13 height 13
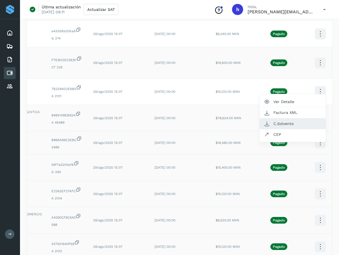
click at [275, 118] on button "C.Solvento" at bounding box center [293, 123] width 66 height 11
click at [320, 137] on icon at bounding box center [320, 143] width 13 height 13
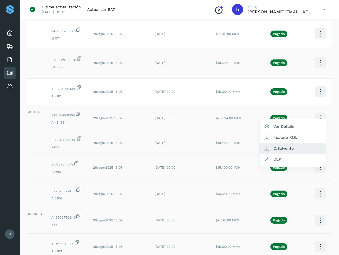
click at [288, 143] on button "C.Solvento" at bounding box center [293, 148] width 66 height 11
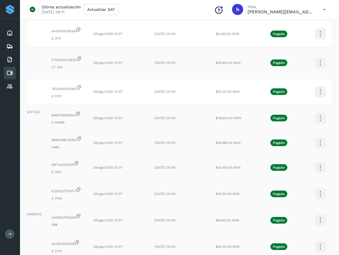
click at [319, 161] on icon at bounding box center [320, 167] width 13 height 13
click at [283, 168] on button "C.Solvento" at bounding box center [293, 173] width 66 height 11
click at [316, 188] on icon at bounding box center [320, 194] width 13 height 13
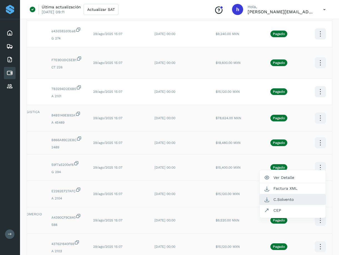
click at [288, 194] on button "C.Solvento" at bounding box center [293, 199] width 66 height 11
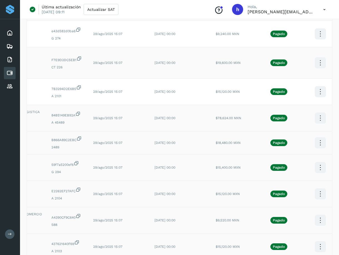
click at [314, 214] on icon at bounding box center [320, 220] width 13 height 13
click at [284, 221] on button "C.Solvento" at bounding box center [293, 226] width 66 height 11
click at [315, 241] on icon at bounding box center [320, 247] width 13 height 13
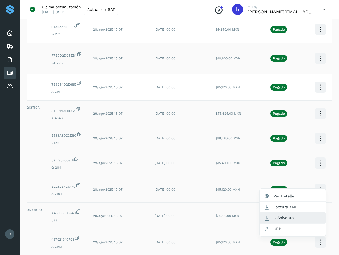
click at [283, 213] on button "C.Solvento" at bounding box center [293, 218] width 66 height 11
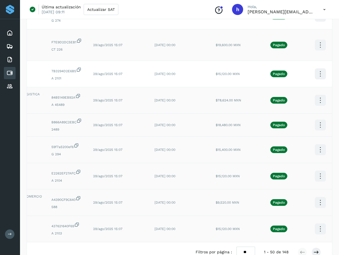
scroll to position [1123, 0]
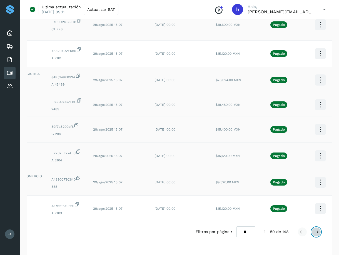
click at [316, 229] on icon at bounding box center [317, 232] width 6 height 6
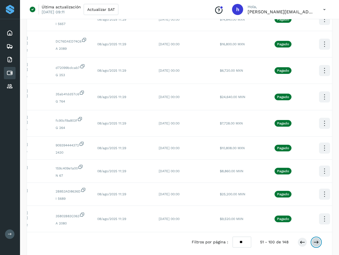
scroll to position [1136, 0]
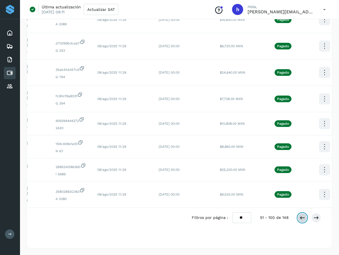
click at [303, 220] on icon at bounding box center [303, 218] width 6 height 6
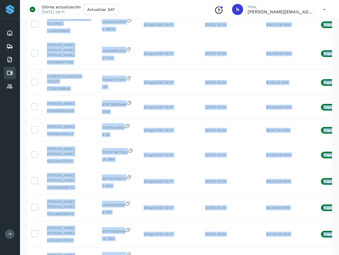
scroll to position [0, 0]
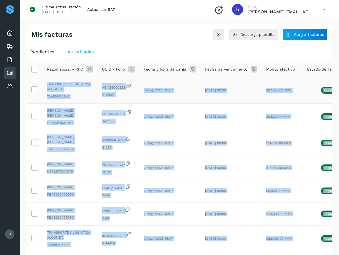
drag, startPoint x: 306, startPoint y: 192, endPoint x: 47, endPoint y: 86, distance: 280.2
copy tbody "TRANSPORTE Y LOGISTICA ALCOMEX TLA150416BX0 A51A89002E5B A 45587 29/ago/2025 15…"
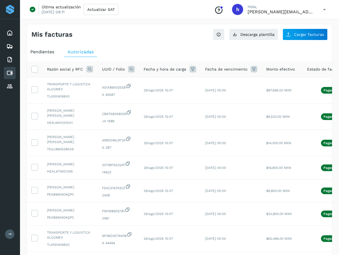
click at [156, 54] on ul "Pendientes Autorizadas" at bounding box center [179, 52] width 305 height 10
click at [61, 70] on span "Razón social y RFC" at bounding box center [65, 69] width 36 height 6
click at [88, 70] on icon at bounding box center [89, 69] width 7 height 7
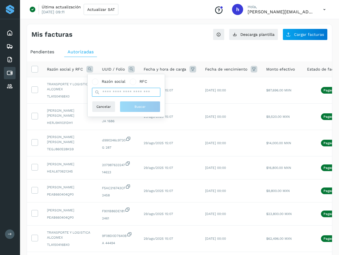
click at [113, 92] on input "text" at bounding box center [126, 92] width 68 height 9
type input "***"
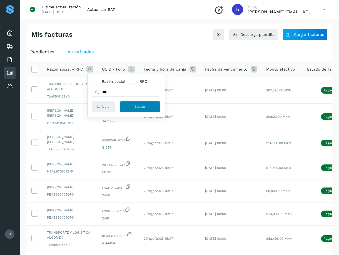
click at [155, 108] on button "Buscar" at bounding box center [140, 106] width 41 height 11
select select "**"
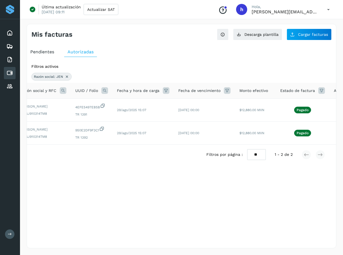
scroll to position [0, 46]
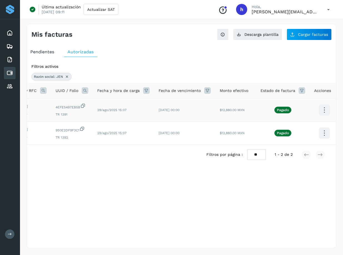
click at [322, 110] on icon at bounding box center [324, 110] width 13 height 13
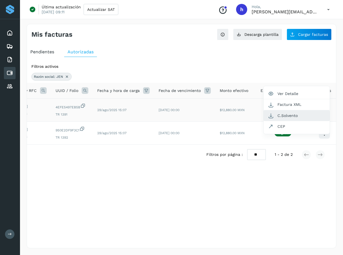
click at [293, 115] on button "C.Solvento" at bounding box center [297, 115] width 66 height 11
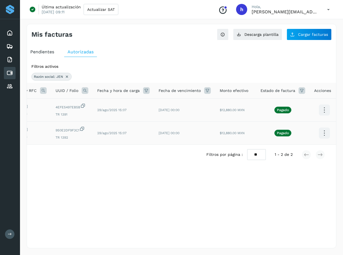
click at [322, 131] on icon at bounding box center [324, 133] width 13 height 13
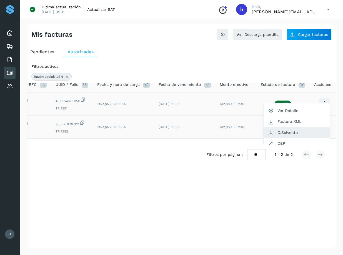
click at [293, 131] on button "C.Solvento" at bounding box center [297, 132] width 66 height 11
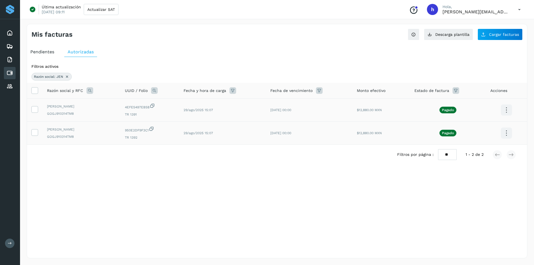
scroll to position [0, 0]
click at [290, 226] on div "Mis facturas Ver instrucciones para cargar Facturas Descarga plantilla Cargar f…" at bounding box center [277, 141] width 501 height 235
